Goal: Register for event/course

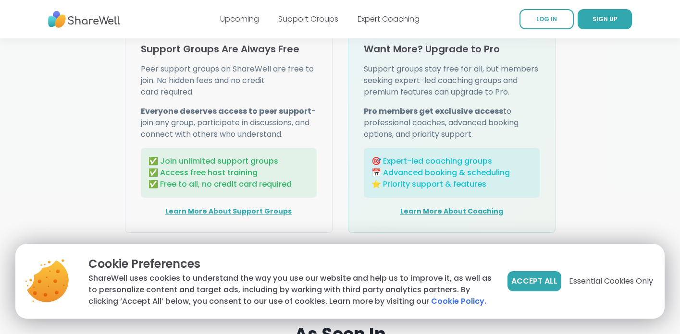
scroll to position [1268, 0]
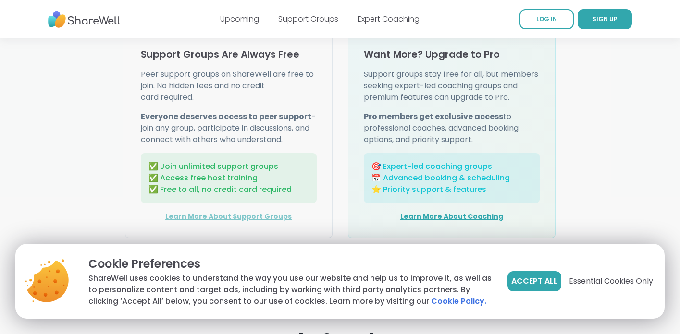
click at [241, 213] on link "Learn More About Support Groups" at bounding box center [228, 217] width 126 height 10
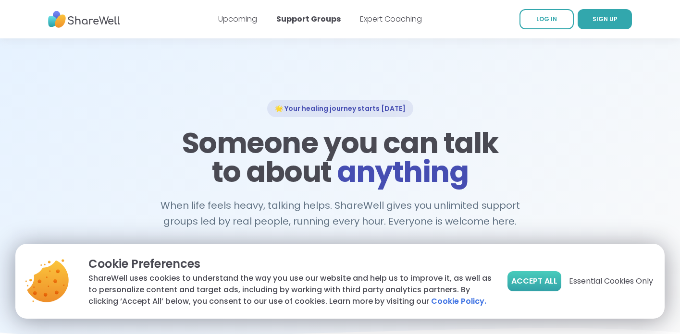
click at [522, 285] on span "Accept All" at bounding box center [534, 282] width 46 height 12
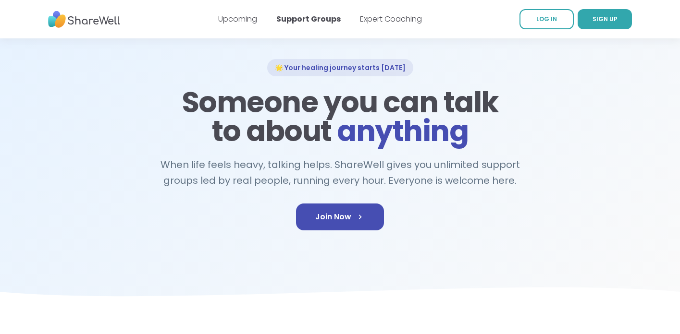
scroll to position [18, 0]
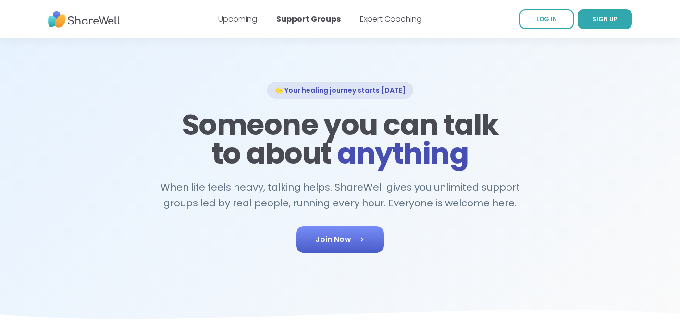
click at [359, 245] on link "Join Now" at bounding box center [340, 239] width 88 height 27
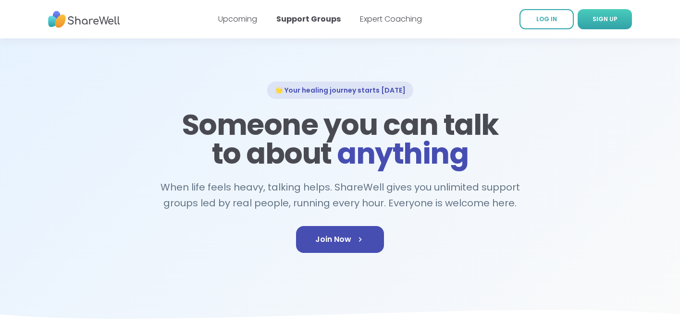
click at [598, 24] on link "SIGN UP" at bounding box center [604, 19] width 54 height 20
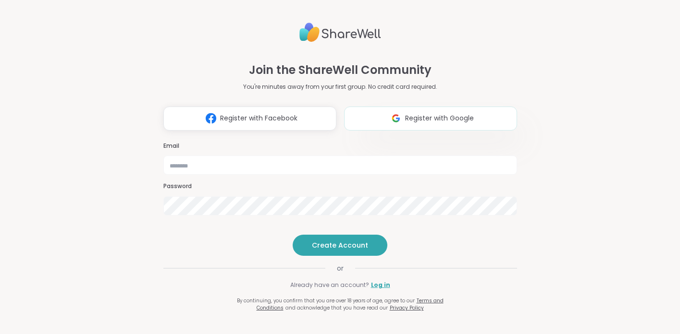
click at [437, 113] on span "Register with Google" at bounding box center [439, 118] width 69 height 10
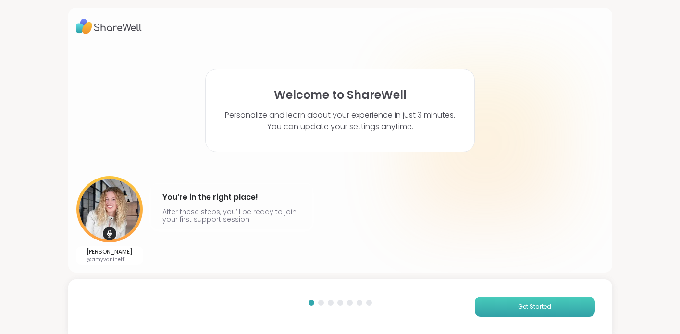
click at [507, 302] on button "Get Started" at bounding box center [535, 307] width 120 height 20
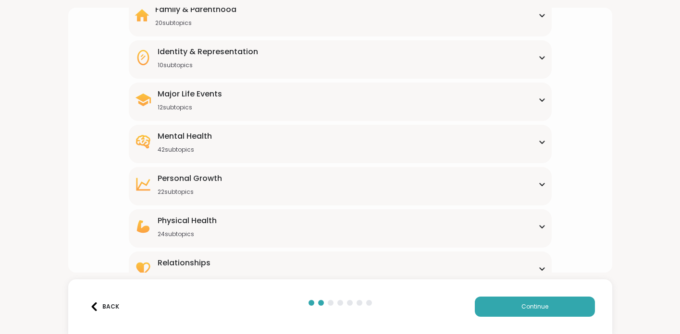
scroll to position [117, 0]
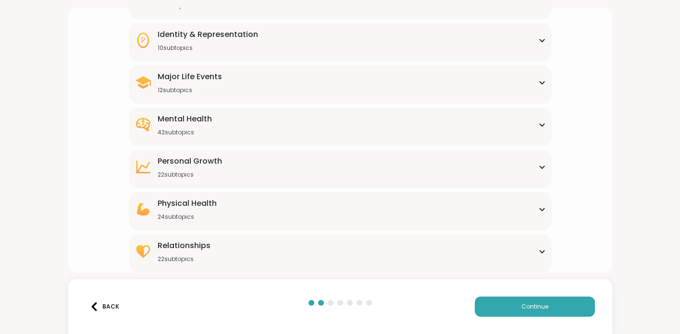
click at [422, 218] on div "Physical Health 24 subtopics" at bounding box center [339, 209] width 411 height 23
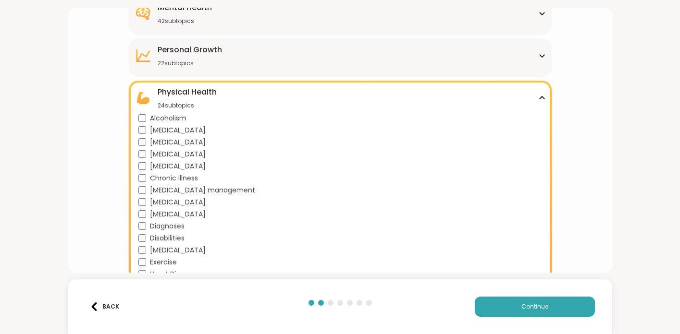
scroll to position [246, 0]
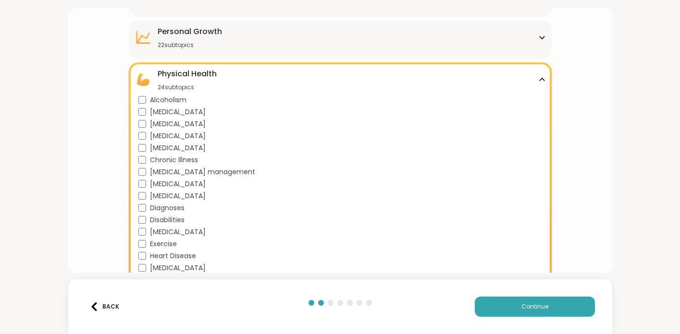
click at [168, 145] on span "Cancer" at bounding box center [178, 148] width 56 height 10
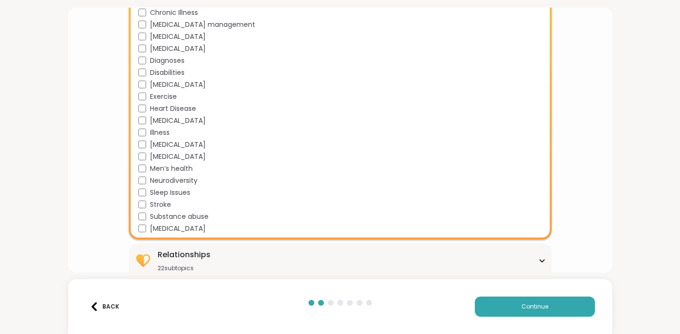
scroll to position [403, 0]
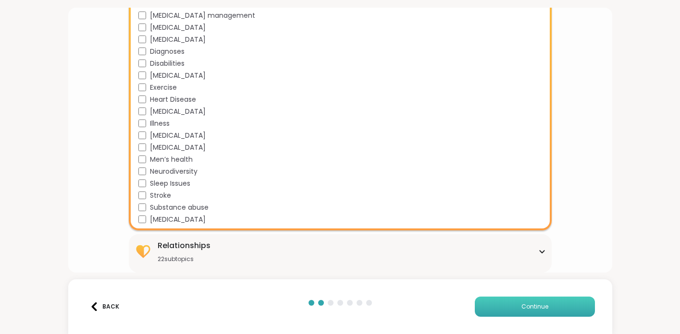
click at [524, 300] on button "Continue" at bounding box center [535, 307] width 120 height 20
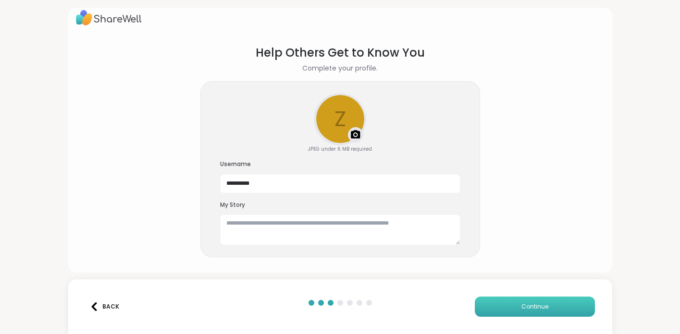
scroll to position [9, 0]
click at [304, 230] on textarea at bounding box center [340, 230] width 240 height 31
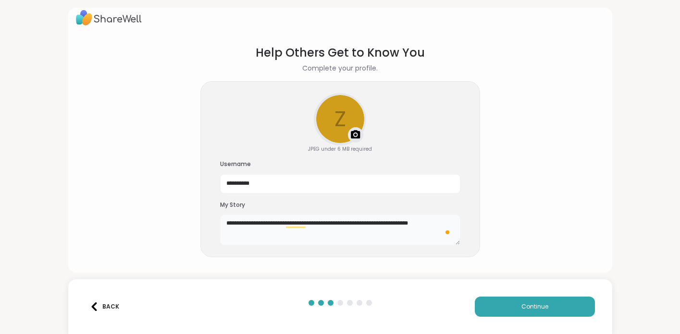
click at [352, 222] on textarea "**********" at bounding box center [340, 230] width 240 height 31
click at [245, 237] on textarea "**********" at bounding box center [340, 230] width 240 height 31
type textarea "**********"
click at [542, 308] on span "Continue" at bounding box center [534, 307] width 27 height 9
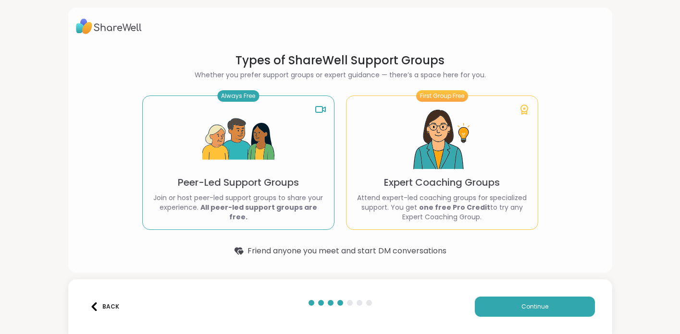
click at [297, 154] on div "Always Free Peer-Led Support Groups Join or host peer-led support groups to sha…" at bounding box center [238, 163] width 192 height 134
click at [568, 301] on button "Continue" at bounding box center [535, 307] width 120 height 20
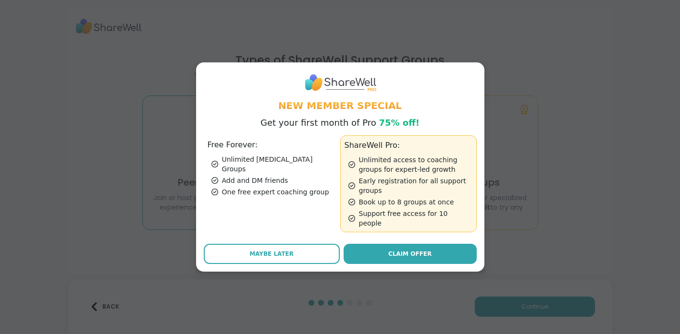
click at [287, 179] on div "Add and DM friends" at bounding box center [273, 181] width 125 height 10
click at [307, 112] on h1 "New Member Special" at bounding box center [340, 105] width 273 height 13
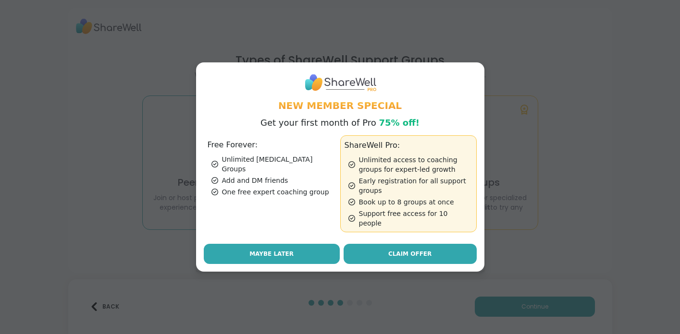
click at [270, 244] on button "Maybe Later" at bounding box center [272, 254] width 136 height 20
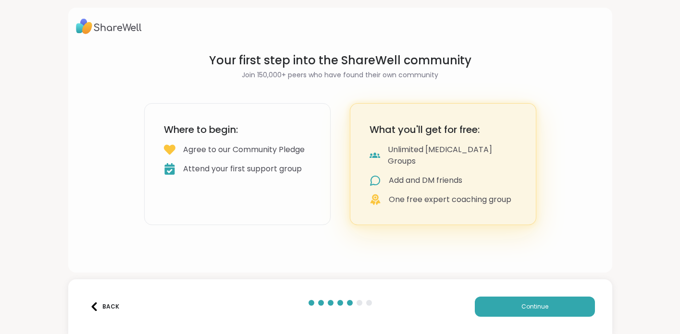
click at [264, 145] on div "Agree to our Community Pledge" at bounding box center [244, 150] width 122 height 12
click at [523, 307] on span "Continue" at bounding box center [534, 307] width 27 height 9
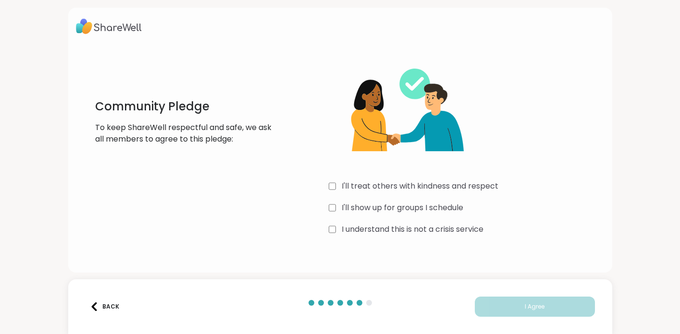
click at [336, 192] on div "I'll treat others with kindness and respect" at bounding box center [467, 187] width 276 height 12
click at [335, 214] on div "I'll treat others with kindness and respect I'll show up for groups I schedule …" at bounding box center [467, 145] width 276 height 185
click at [335, 232] on div "I understand this is not a crisis service" at bounding box center [467, 230] width 276 height 12
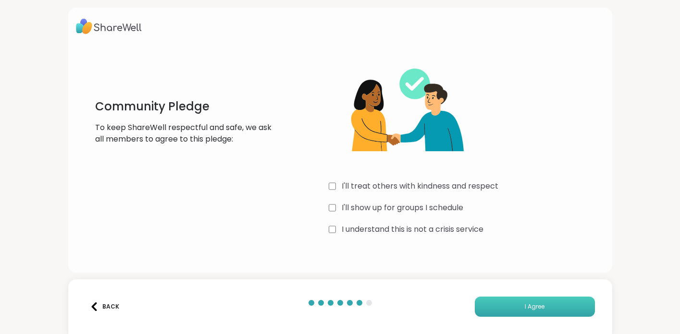
click at [561, 309] on button "I Agree" at bounding box center [535, 307] width 120 height 20
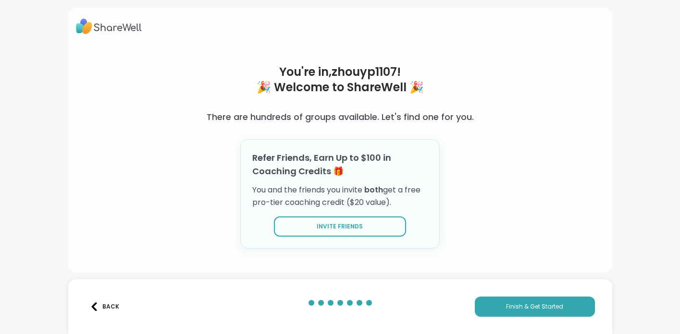
scroll to position [3, 0]
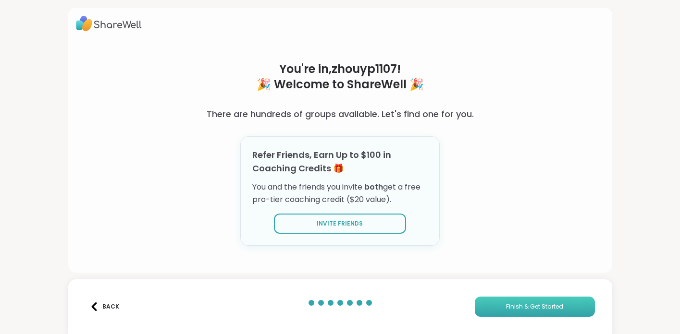
click at [508, 310] on span "Finish & Get Started" at bounding box center [534, 307] width 57 height 9
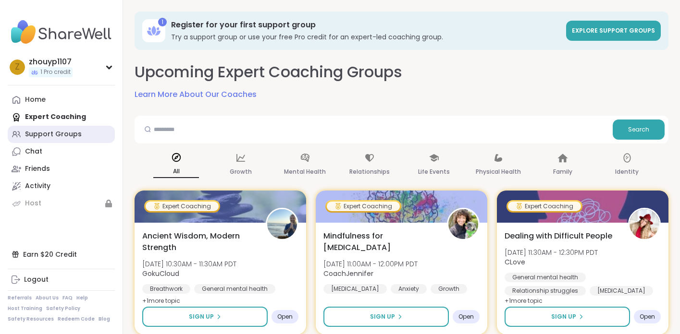
click at [57, 131] on div "Support Groups" at bounding box center [53, 135] width 57 height 10
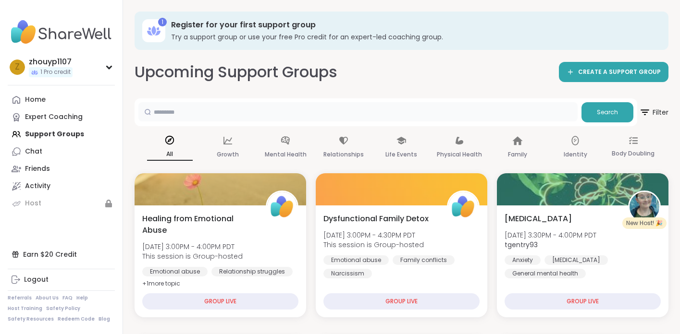
click at [232, 116] on input "text" at bounding box center [357, 111] width 439 height 19
type input "******"
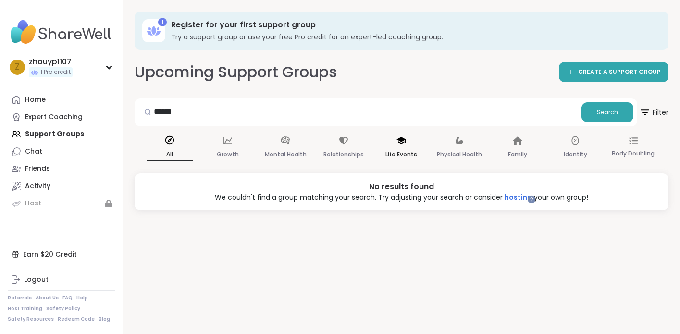
click at [395, 144] on div "Life Events" at bounding box center [402, 148] width 46 height 36
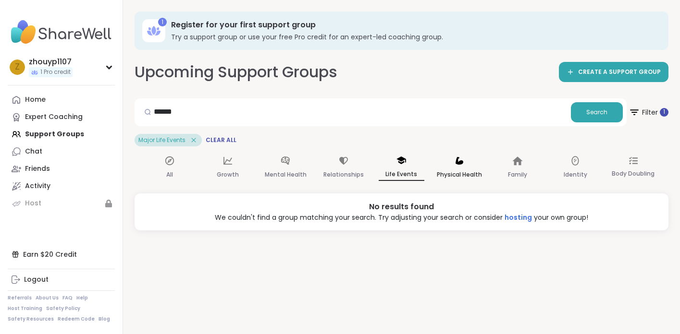
click at [457, 159] on icon at bounding box center [459, 161] width 8 height 8
click at [515, 164] on icon at bounding box center [517, 161] width 10 height 9
click at [579, 166] on icon at bounding box center [575, 161] width 11 height 11
click at [623, 159] on div "Body Doubling" at bounding box center [633, 168] width 46 height 36
click at [175, 164] on div "All" at bounding box center [170, 167] width 46 height 35
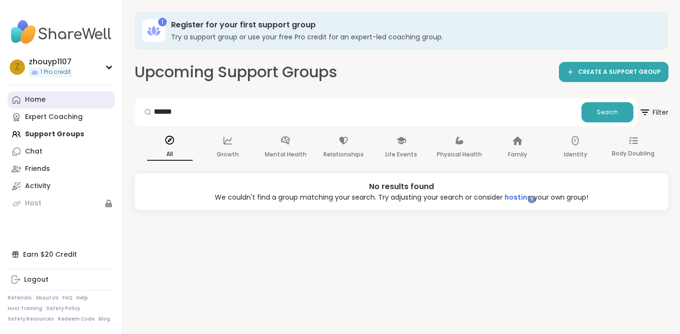
click at [46, 105] on link "Home" at bounding box center [61, 99] width 107 height 17
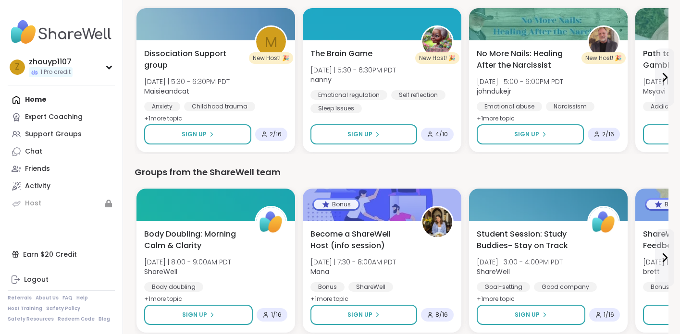
scroll to position [521, 0]
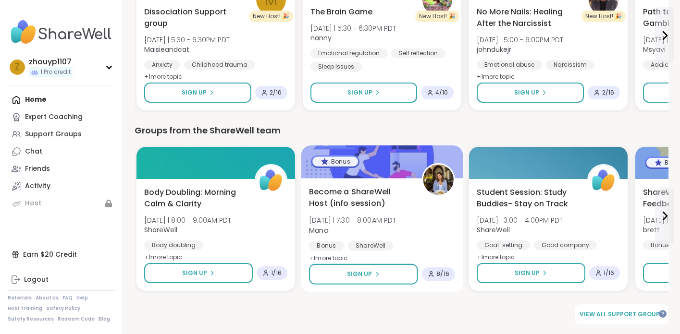
click at [366, 201] on span "Become a ShareWell Host (info session)" at bounding box center [360, 198] width 102 height 24
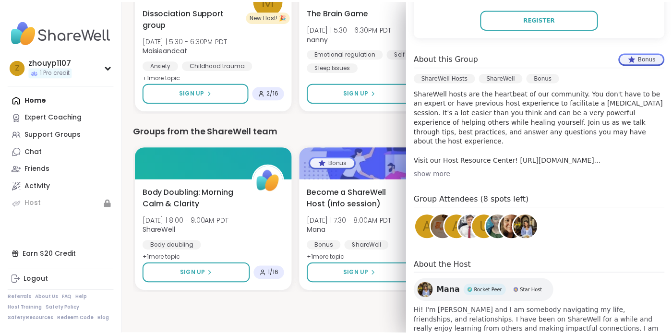
scroll to position [276, 0]
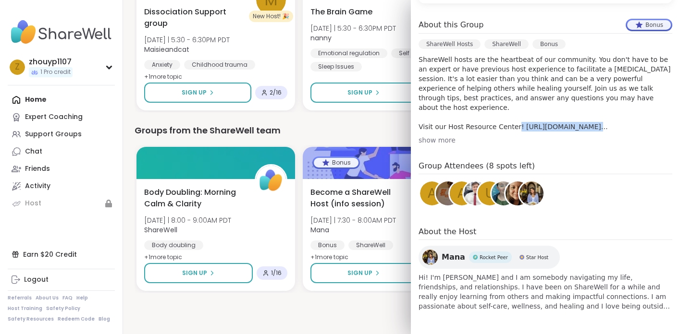
drag, startPoint x: 518, startPoint y: 116, endPoint x: 613, endPoint y: 131, distance: 96.7
click at [613, 131] on p "ShareWell hosts are the heartbeat of our community. You don't have to be an exp…" at bounding box center [545, 93] width 254 height 77
click at [438, 137] on div "show more" at bounding box center [545, 140] width 254 height 10
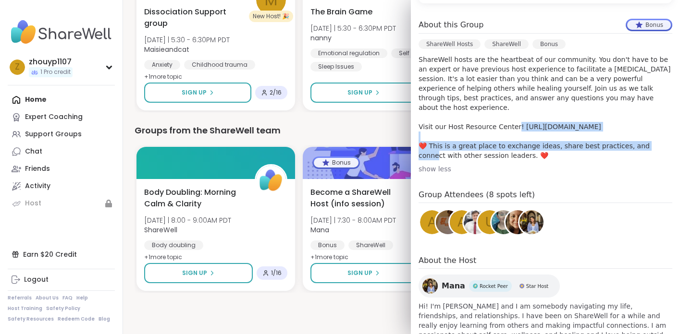
drag, startPoint x: 519, startPoint y: 115, endPoint x: 620, endPoint y: 121, distance: 101.0
click at [620, 121] on p "ShareWell hosts are the heartbeat of our community. You don't have to be an exp…" at bounding box center [545, 108] width 254 height 106
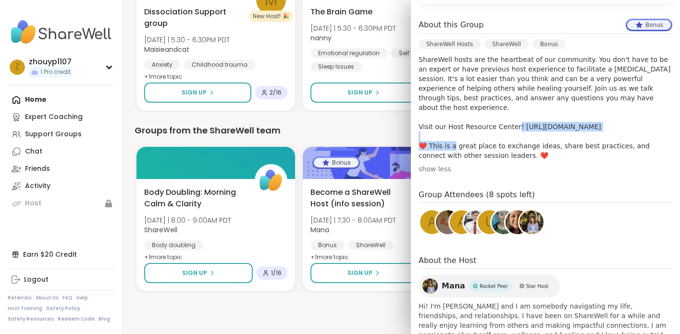
copy p "https://sharewellnow.notion.site/S"
click at [533, 115] on p "ShareWell hosts are the heartbeat of our community. You don't have to be an exp…" at bounding box center [545, 108] width 254 height 106
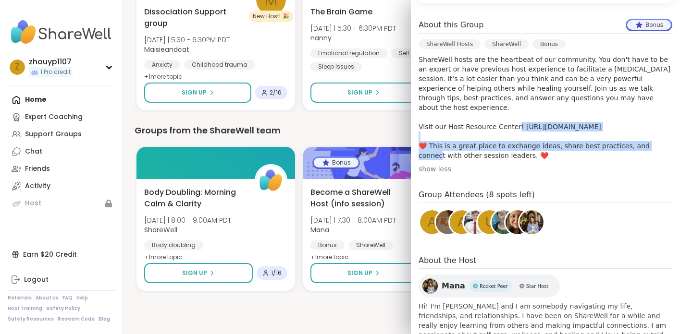
drag, startPoint x: 511, startPoint y: 117, endPoint x: 639, endPoint y: 134, distance: 129.9
click at [639, 134] on p "ShareWell hosts are the heartbeat of our community. You don't have to be an exp…" at bounding box center [545, 108] width 254 height 106
copy p "https://sharewellnow.notion.site/ShareWell-Host-Knowledge-Center-232819065a7e80…"
click at [359, 128] on div "Groups from the ShareWell team" at bounding box center [401, 130] width 534 height 13
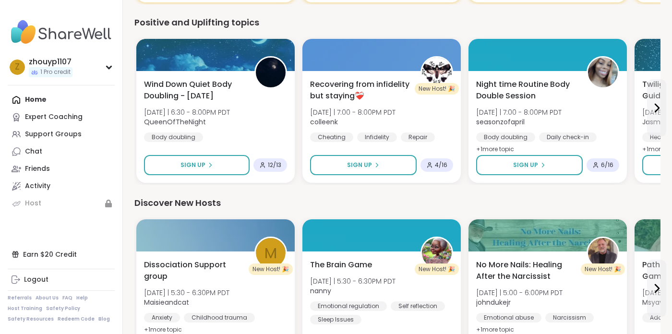
scroll to position [308, 0]
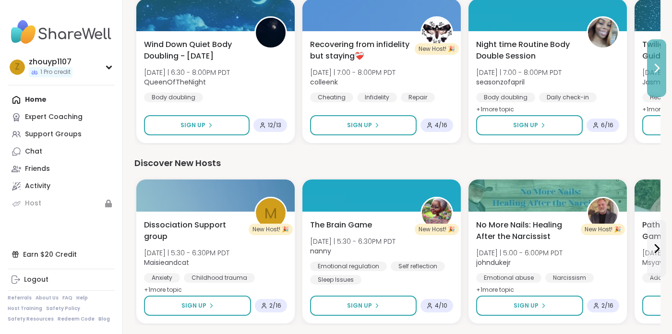
click at [656, 63] on icon at bounding box center [657, 68] width 12 height 12
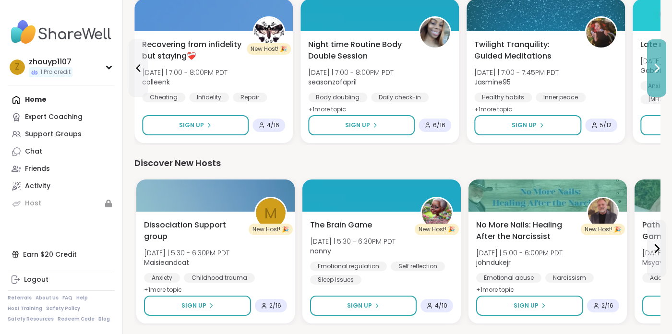
click at [656, 63] on icon at bounding box center [657, 68] width 12 height 12
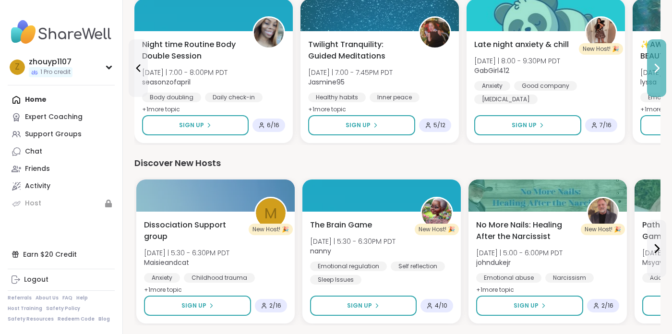
click at [656, 63] on icon at bounding box center [657, 68] width 12 height 12
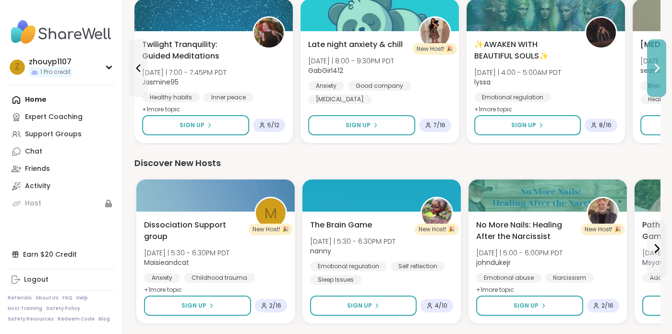
click at [656, 63] on icon at bounding box center [657, 68] width 12 height 12
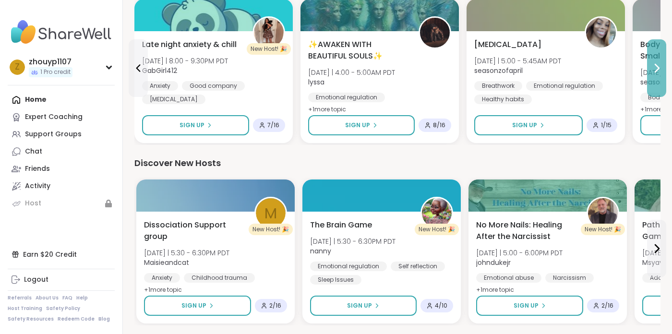
click at [656, 63] on icon at bounding box center [657, 68] width 12 height 12
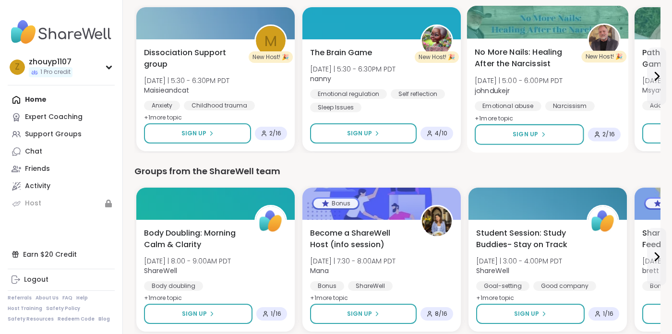
scroll to position [521, 0]
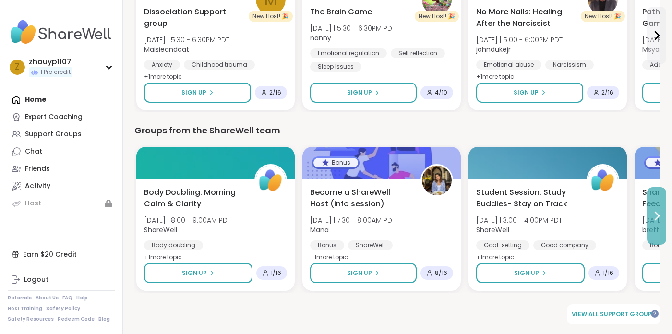
click at [659, 213] on icon at bounding box center [657, 216] width 12 height 12
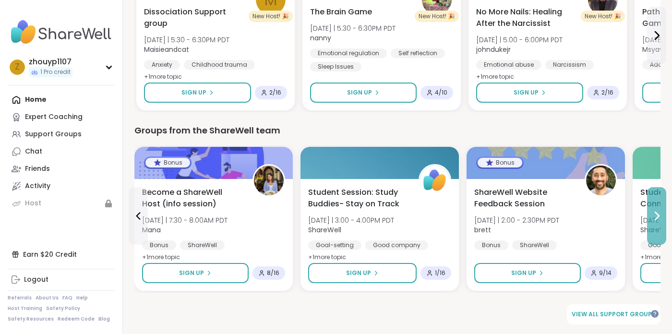
click at [659, 213] on icon at bounding box center [657, 216] width 12 height 12
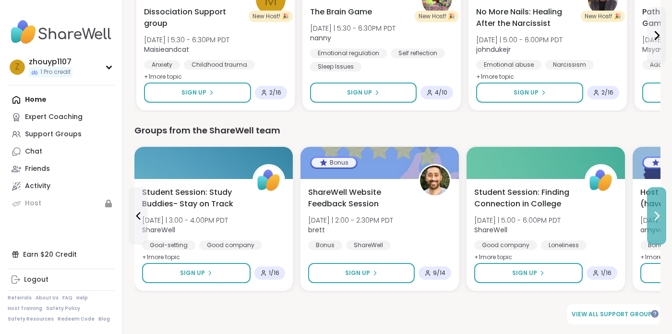
click at [659, 213] on icon at bounding box center [657, 216] width 12 height 12
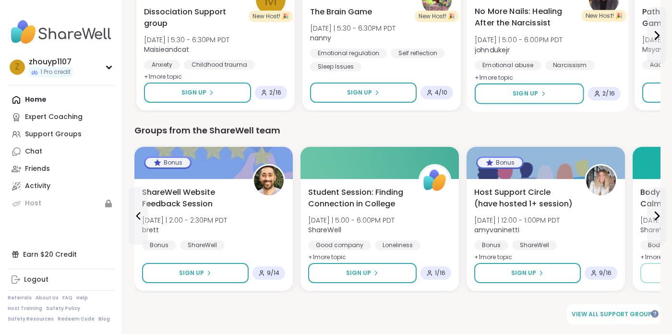
scroll to position [0, 0]
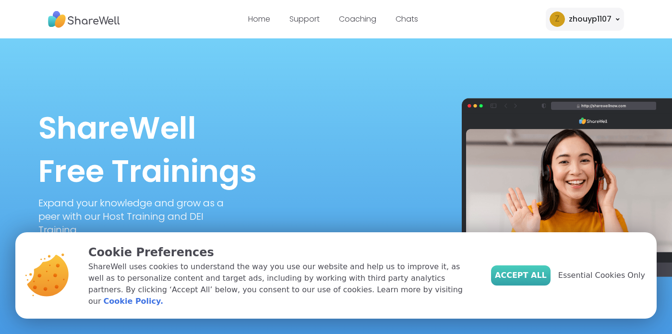
click at [523, 281] on span "Accept All" at bounding box center [521, 276] width 52 height 12
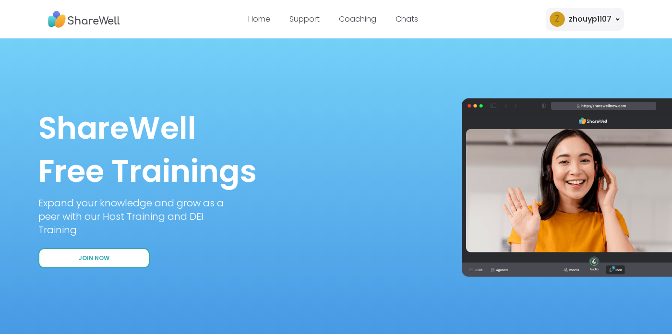
click at [83, 252] on button "Join Now" at bounding box center [93, 258] width 111 height 20
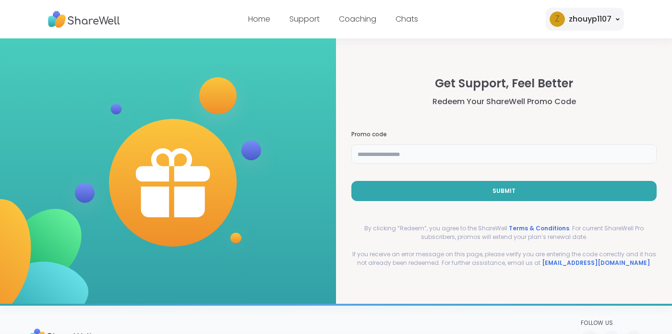
click at [427, 153] on input "text" at bounding box center [504, 154] width 305 height 19
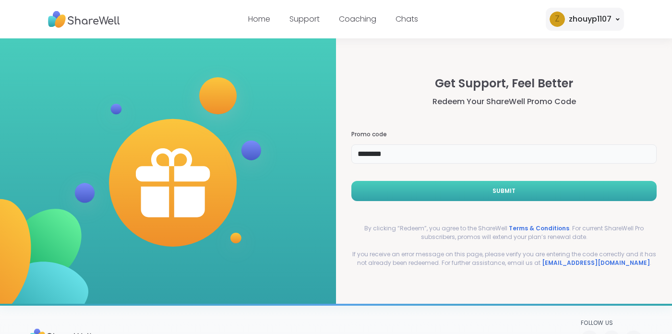
type input "********"
click at [485, 195] on button "Submit" at bounding box center [504, 191] width 305 height 20
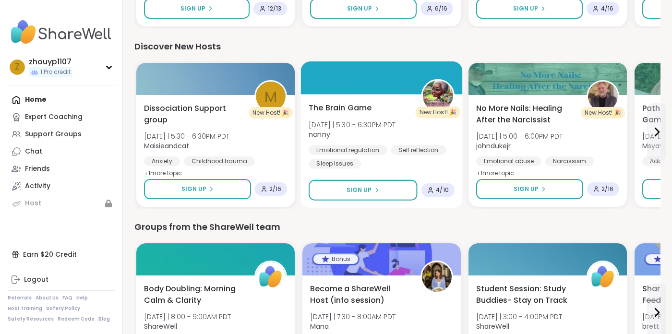
scroll to position [508, 0]
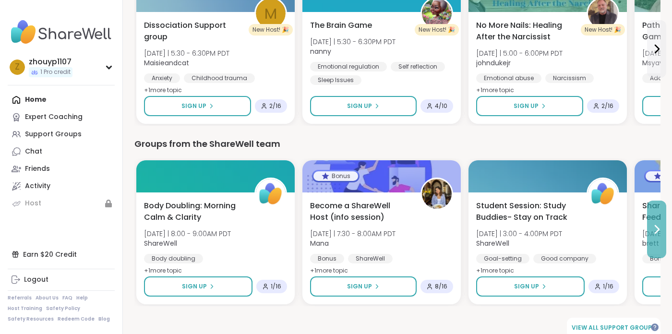
click at [657, 228] on icon at bounding box center [658, 230] width 4 height 8
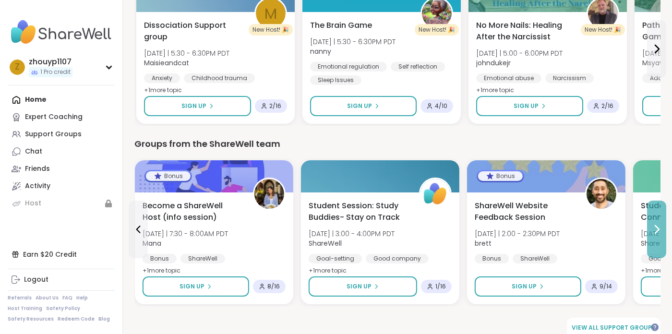
click at [657, 228] on icon at bounding box center [658, 230] width 4 height 8
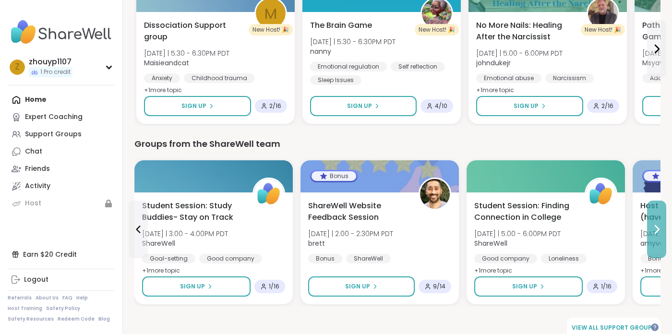
click at [657, 228] on icon at bounding box center [658, 230] width 4 height 8
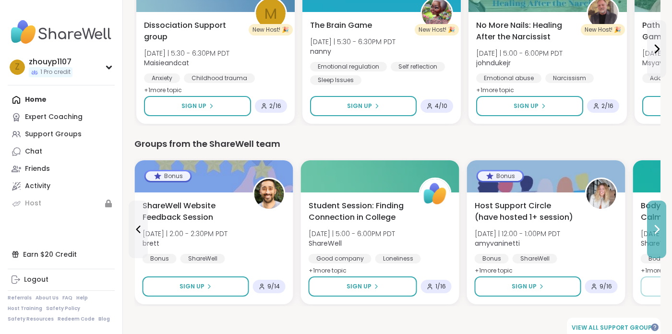
click at [657, 228] on icon at bounding box center [658, 230] width 4 height 8
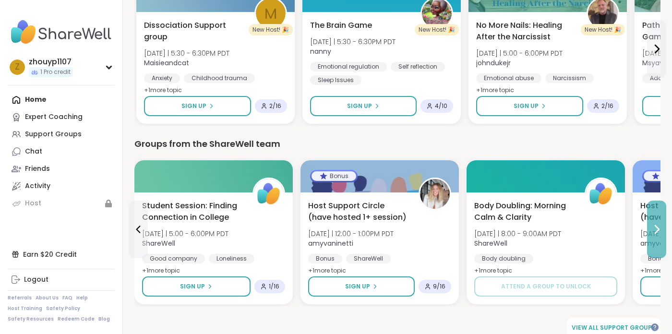
click at [657, 228] on icon at bounding box center [658, 230] width 4 height 8
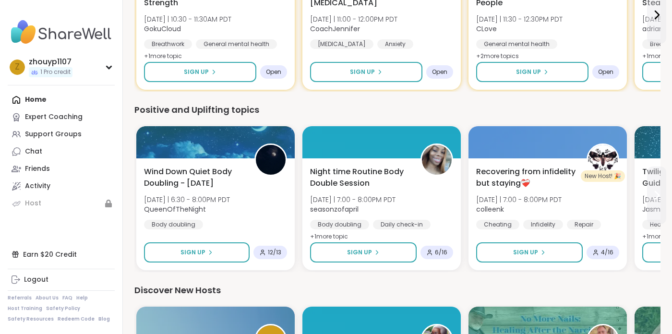
scroll to position [181, 0]
